Goal: Information Seeking & Learning: Learn about a topic

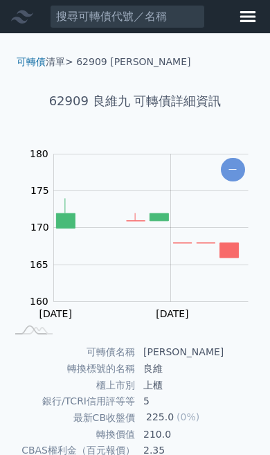
click at [35, 62] on font "可轉債" at bounding box center [31, 61] width 29 height 11
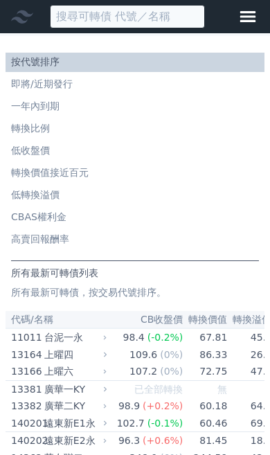
click at [85, 22] on input at bounding box center [127, 17] width 155 height 24
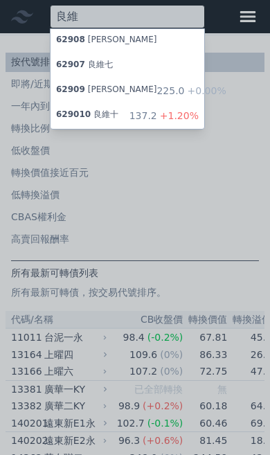
type input "良維"
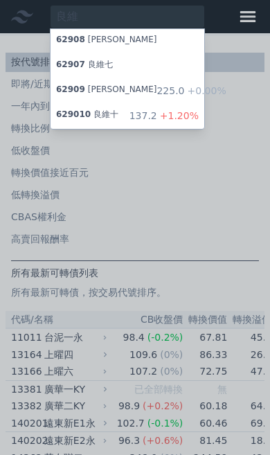
click at [184, 115] on span "+1.20%" at bounding box center [178, 115] width 42 height 11
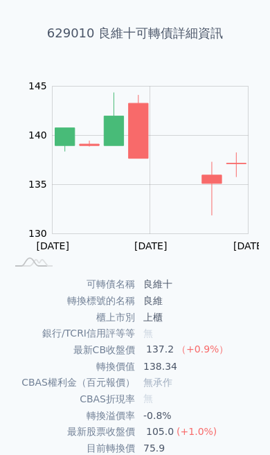
scroll to position [67, 0]
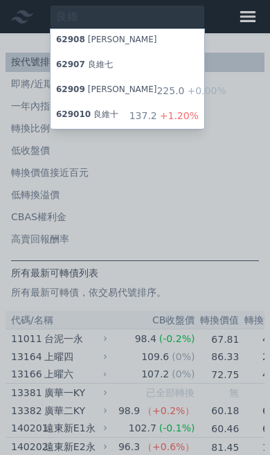
click at [79, 94] on div "62909 [PERSON_NAME]" at bounding box center [106, 92] width 101 height 14
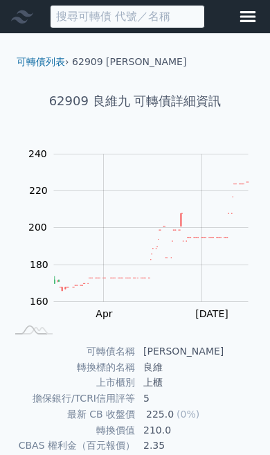
click at [121, 16] on input at bounding box center [127, 17] width 155 height 24
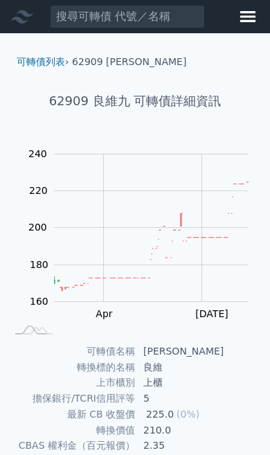
scroll to position [2, 0]
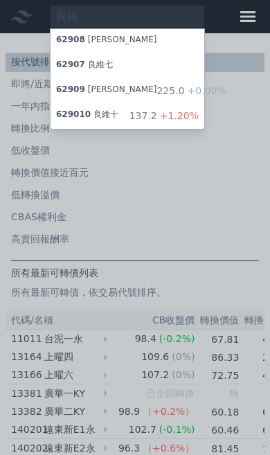
click at [110, 41] on font "[PERSON_NAME]" at bounding box center [122, 40] width 69 height 10
click at [89, 116] on font "629010" at bounding box center [73, 115] width 35 height 10
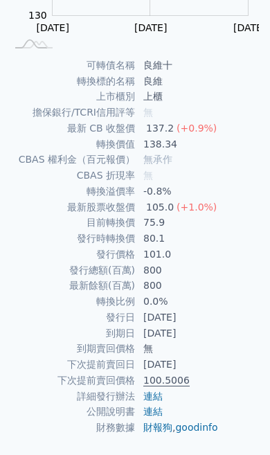
scroll to position [255, 0]
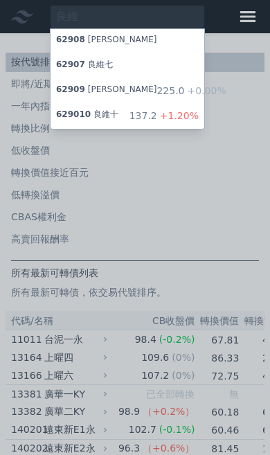
click at [91, 91] on font "[PERSON_NAME]" at bounding box center [122, 90] width 69 height 10
click at [96, 116] on font "良維十" at bounding box center [106, 115] width 25 height 10
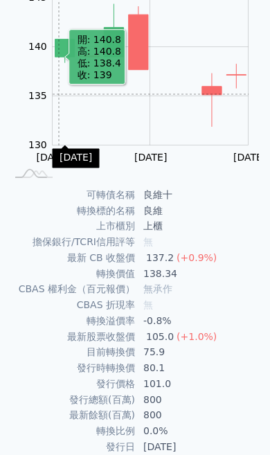
scroll to position [157, 0]
click at [59, 99] on rect "Chart" at bounding box center [151, 72] width 196 height 148
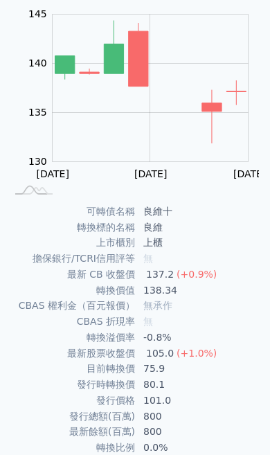
scroll to position [0, 0]
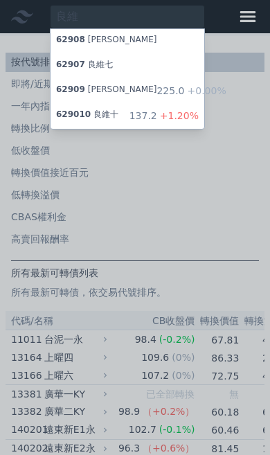
click at [88, 85] on div "62909 [PERSON_NAME]" at bounding box center [106, 92] width 101 height 14
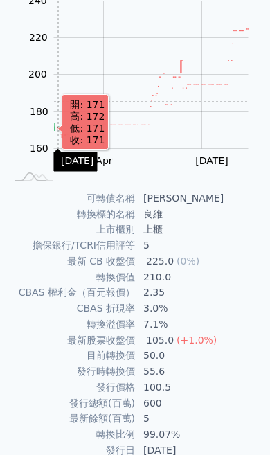
scroll to position [153, 0]
click at [84, 191] on td "可轉債名稱" at bounding box center [71, 199] width 130 height 16
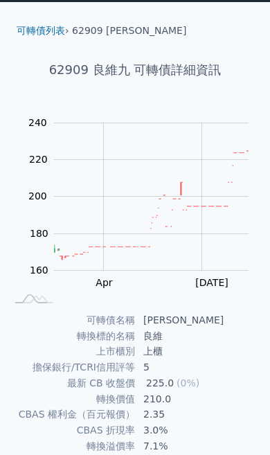
scroll to position [0, 0]
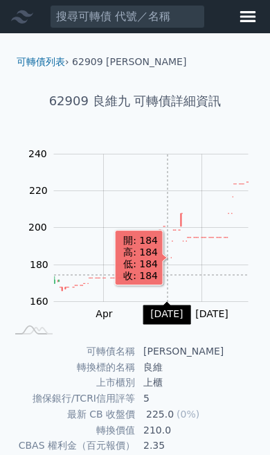
click at [209, 250] on rect "Chart" at bounding box center [151, 229] width 195 height 148
